Goal: Entertainment & Leisure: Consume media (video, audio)

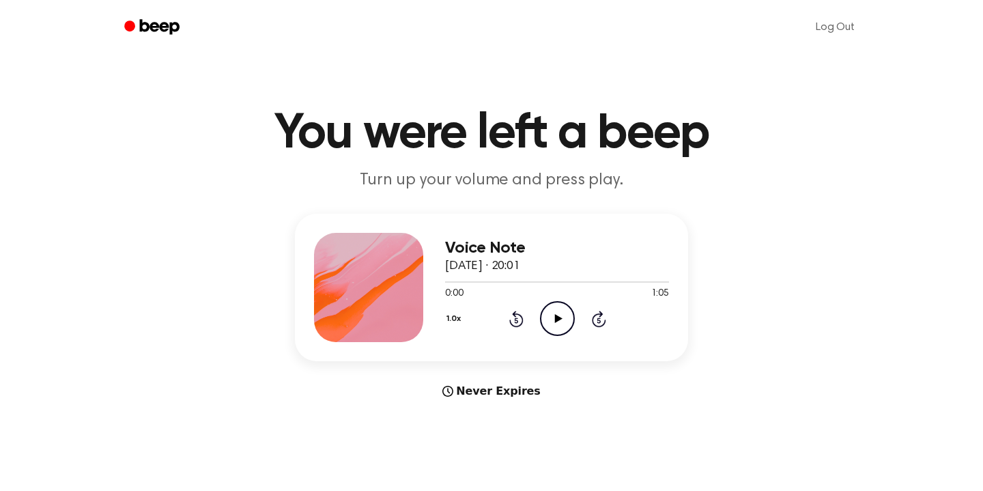
click at [557, 316] on icon at bounding box center [558, 318] width 8 height 9
click at [558, 312] on icon "Pause Audio" at bounding box center [557, 318] width 35 height 35
click at [546, 325] on icon "Play Audio" at bounding box center [557, 318] width 35 height 35
click at [551, 322] on icon "Play Audio" at bounding box center [557, 318] width 35 height 35
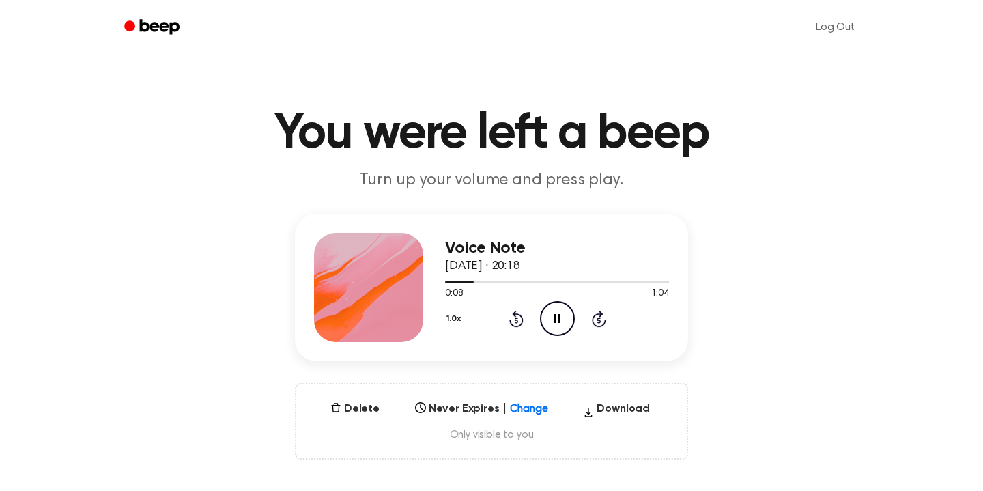
click at [556, 319] on icon "Pause Audio" at bounding box center [557, 318] width 35 height 35
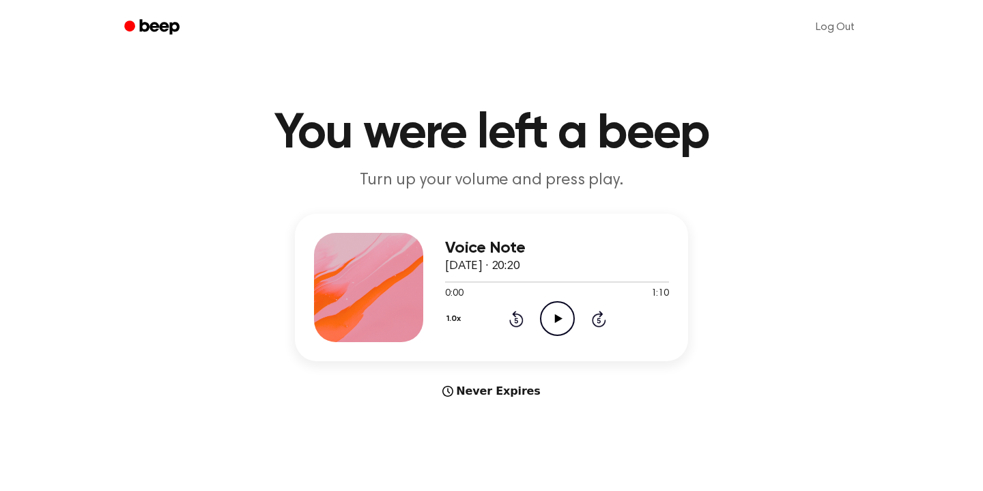
click at [554, 311] on icon "Play Audio" at bounding box center [557, 318] width 35 height 35
click at [568, 330] on circle at bounding box center [557, 318] width 33 height 33
click at [552, 315] on icon "Play Audio" at bounding box center [557, 318] width 35 height 35
click at [543, 315] on icon "Play Audio" at bounding box center [557, 318] width 35 height 35
click at [642, 283] on div at bounding box center [557, 281] width 224 height 11
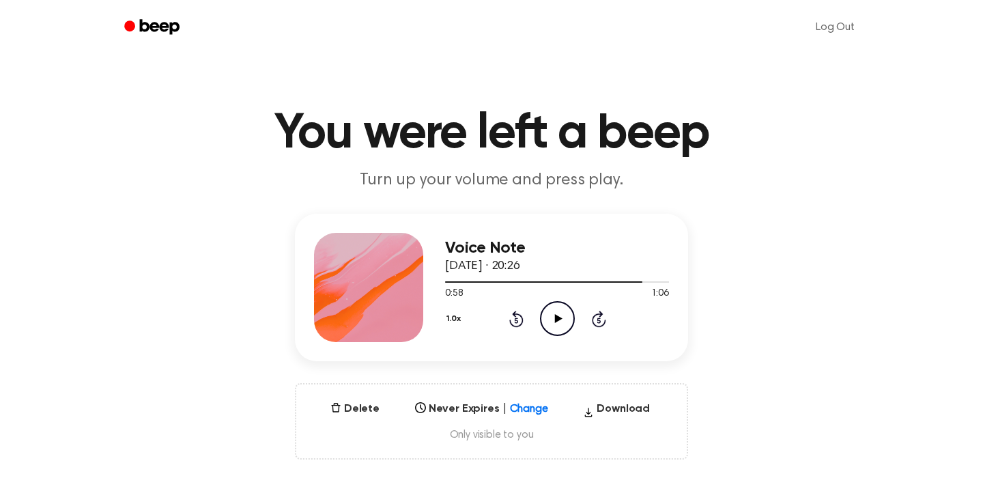
click at [572, 322] on icon "Play Audio" at bounding box center [557, 318] width 35 height 35
